Goal: Use online tool/utility: Utilize a website feature to perform a specific function

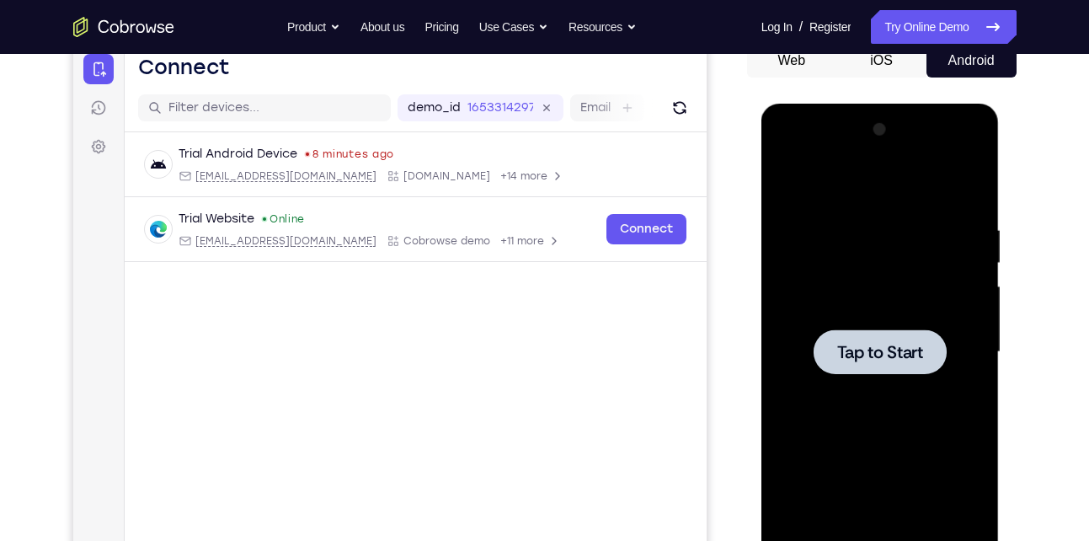
click at [1013, 371] on div at bounding box center [882, 350] width 270 height 518
click at [932, 336] on div at bounding box center [880, 351] width 133 height 45
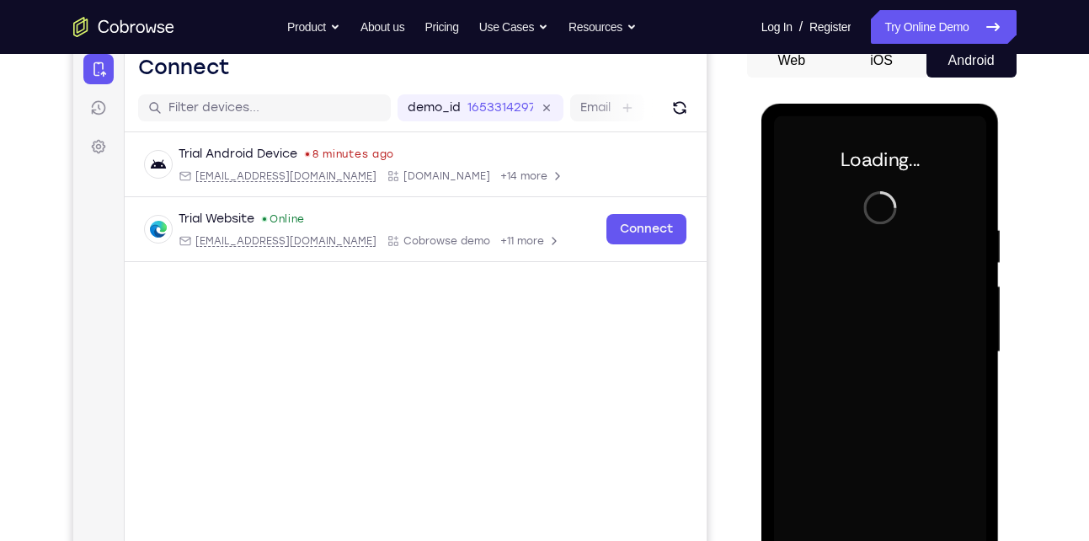
scroll to position [239, 0]
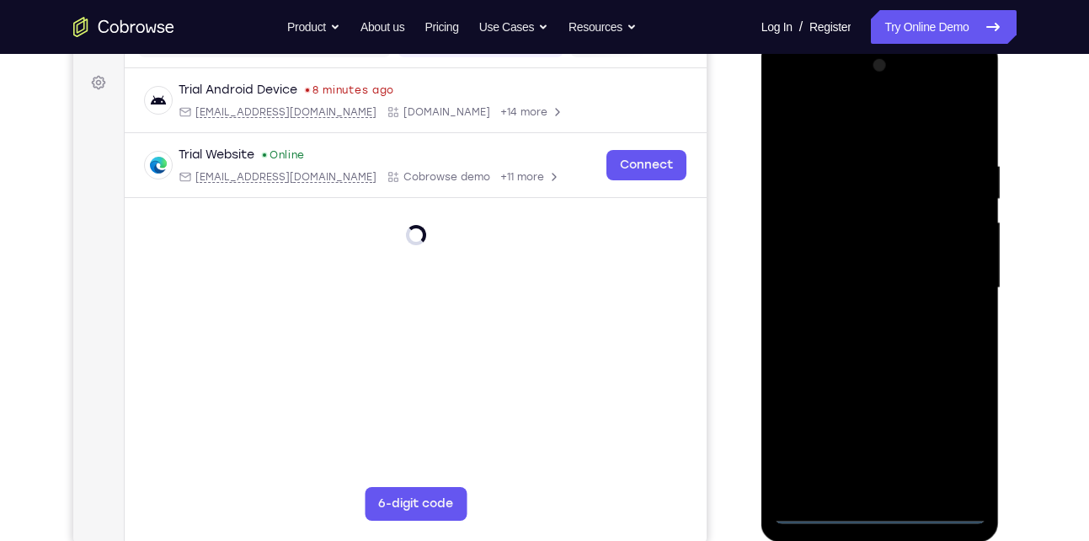
click at [890, 506] on div at bounding box center [880, 288] width 212 height 472
click at [890, 516] on div at bounding box center [880, 288] width 212 height 472
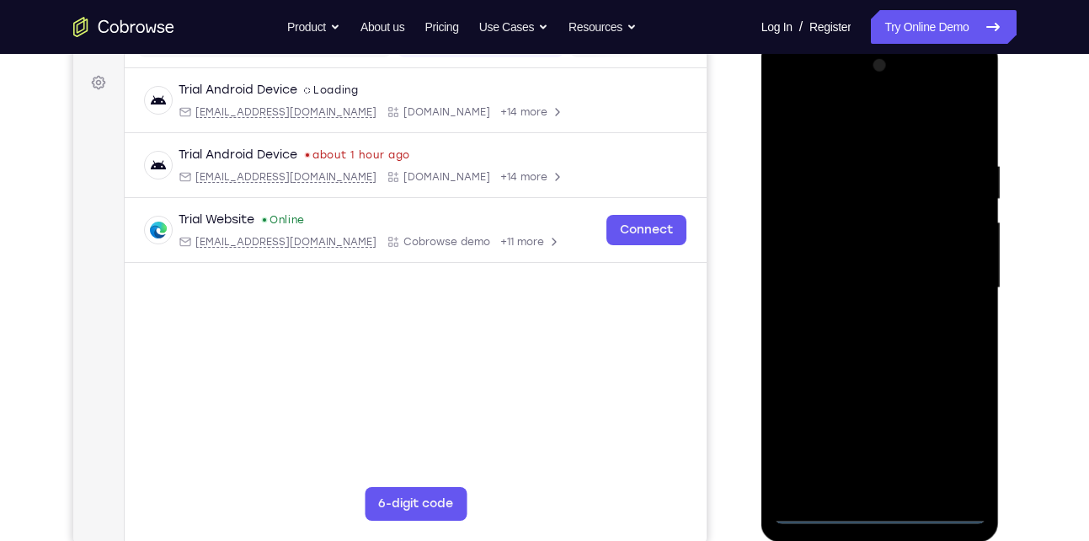
click at [890, 516] on div at bounding box center [880, 288] width 212 height 472
click at [961, 445] on div at bounding box center [880, 288] width 212 height 472
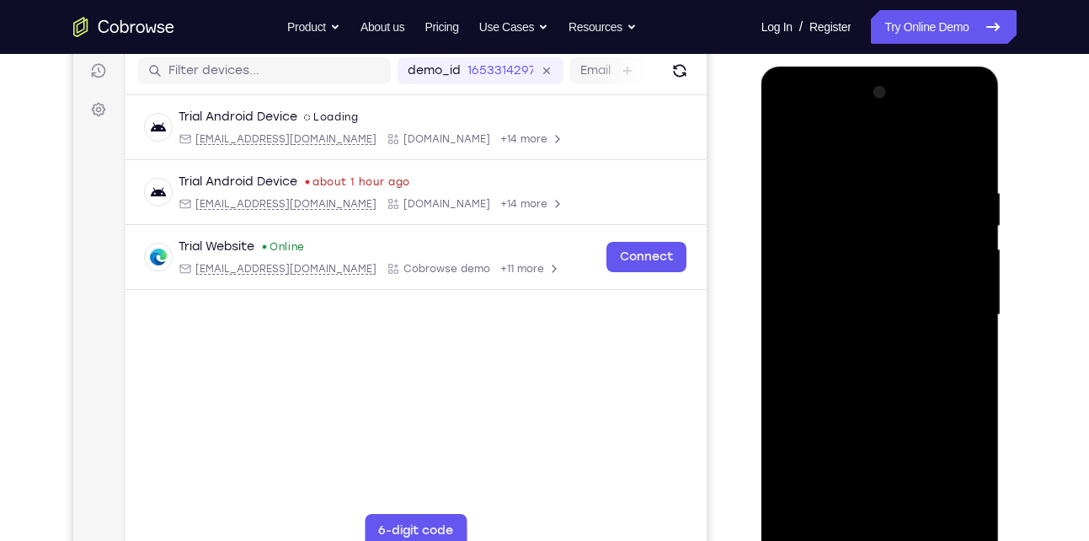
scroll to position [233, 0]
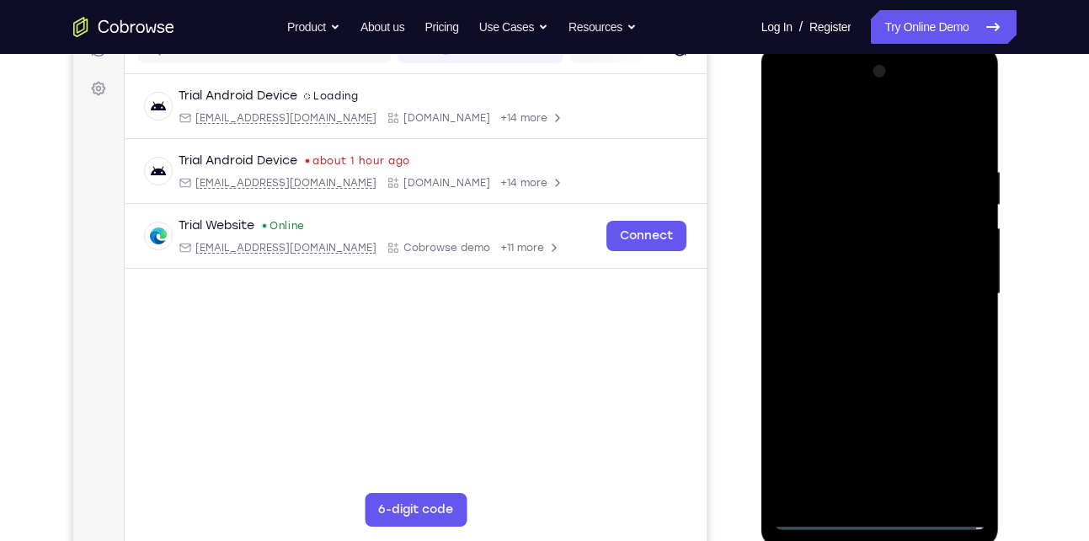
click at [799, 102] on div at bounding box center [880, 294] width 212 height 472
click at [805, 248] on div at bounding box center [880, 294] width 212 height 472
click at [931, 465] on div at bounding box center [880, 294] width 212 height 472
click at [832, 510] on div at bounding box center [880, 294] width 212 height 472
click at [820, 520] on div at bounding box center [880, 294] width 212 height 472
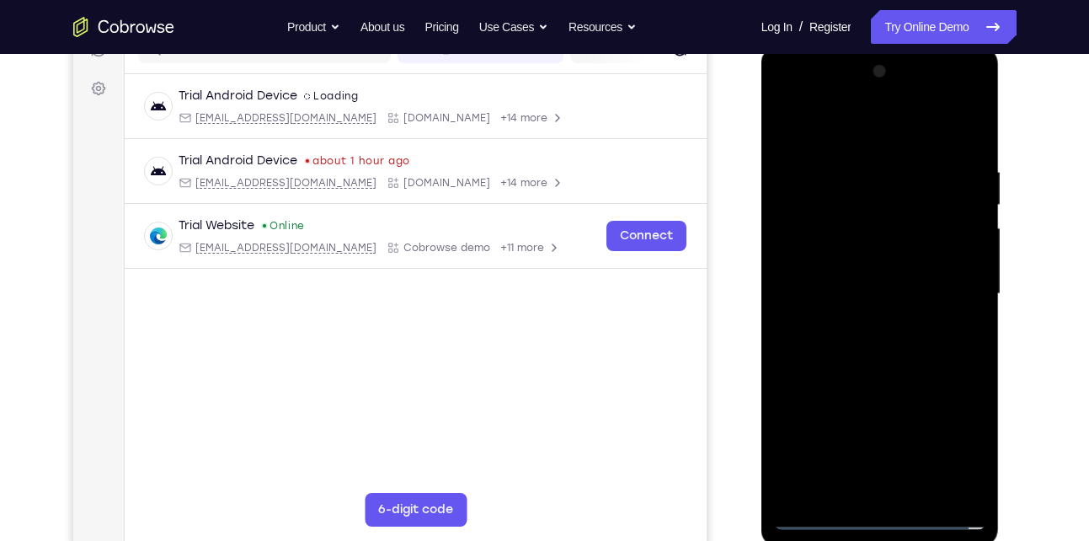
click at [820, 520] on div at bounding box center [880, 294] width 212 height 472
drag, startPoint x: 889, startPoint y: 441, endPoint x: 881, endPoint y: 377, distance: 64.5
click at [881, 377] on div at bounding box center [880, 294] width 212 height 472
click at [810, 173] on div at bounding box center [880, 294] width 212 height 472
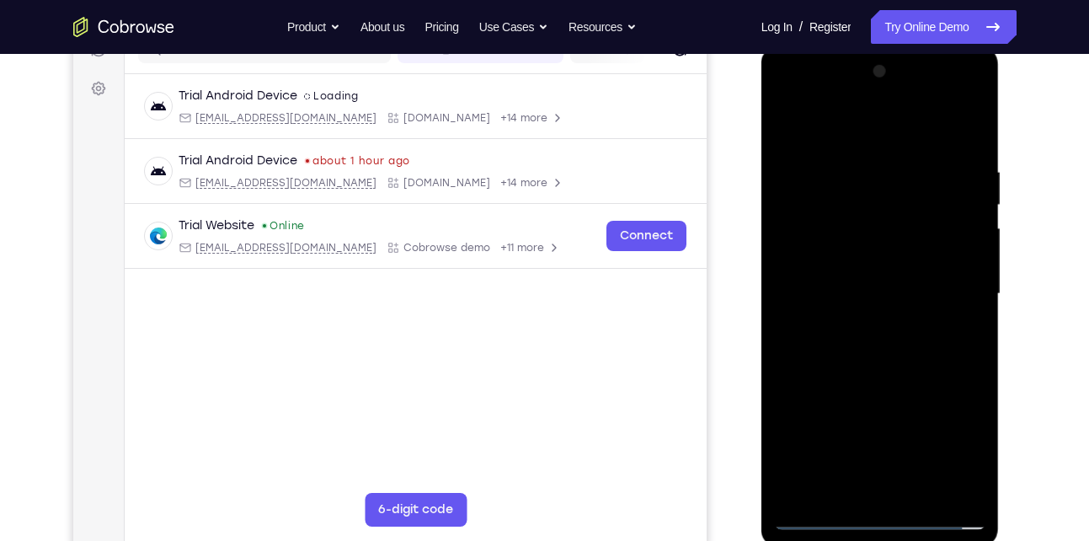
click at [887, 502] on div at bounding box center [880, 294] width 212 height 472
click at [887, 299] on div at bounding box center [880, 294] width 212 height 472
click at [859, 349] on div at bounding box center [880, 294] width 212 height 472
click at [891, 313] on div at bounding box center [880, 294] width 212 height 472
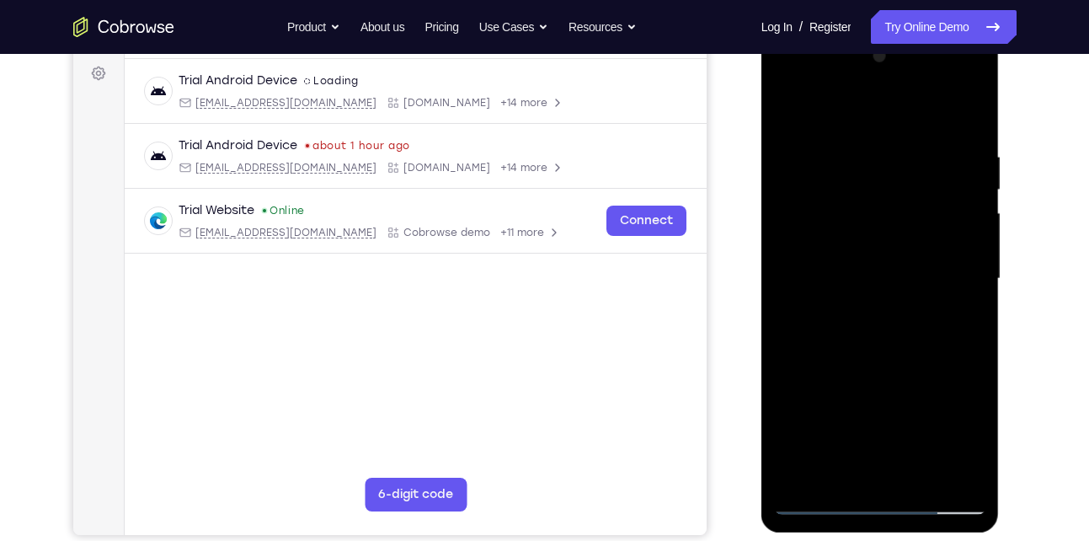
scroll to position [252, 0]
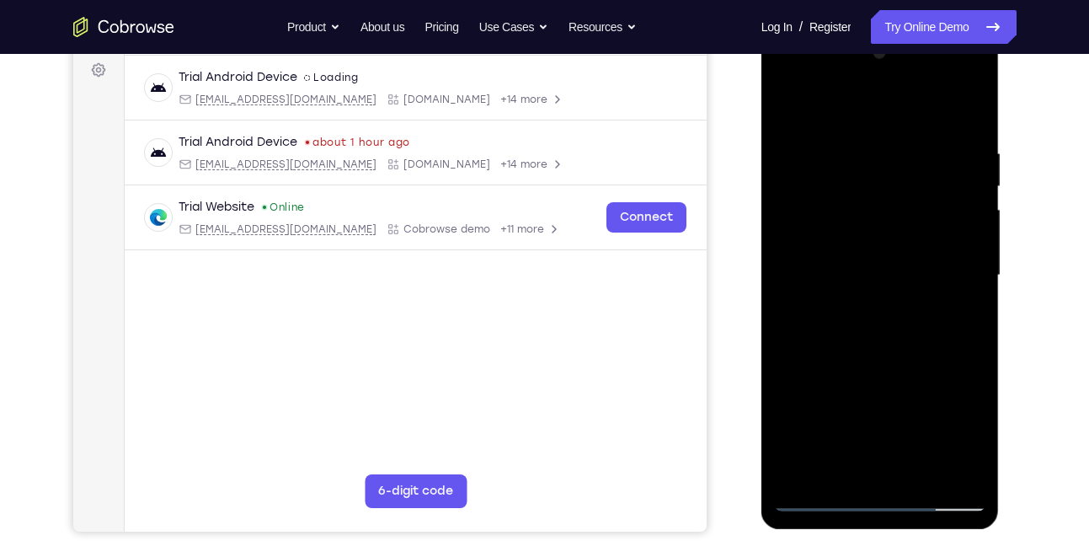
click at [910, 361] on div at bounding box center [880, 276] width 212 height 472
click at [868, 225] on div at bounding box center [880, 276] width 212 height 472
drag, startPoint x: 913, startPoint y: 388, endPoint x: 942, endPoint y: 259, distance: 131.2
click at [942, 259] on div at bounding box center [880, 276] width 212 height 472
drag, startPoint x: 926, startPoint y: 463, endPoint x: 927, endPoint y: 418, distance: 44.7
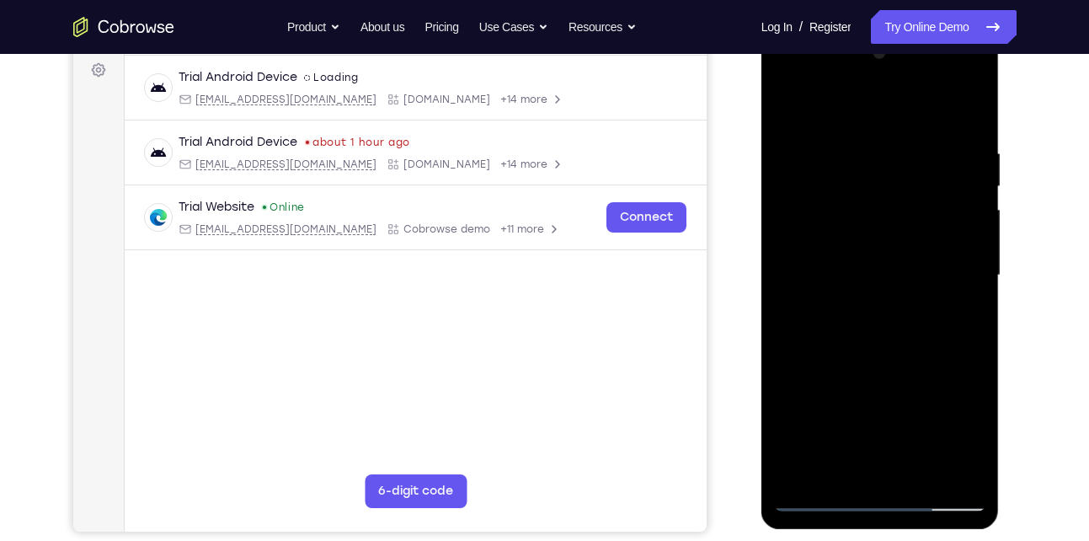
click at [927, 418] on div at bounding box center [880, 276] width 212 height 472
click at [919, 469] on div at bounding box center [880, 276] width 212 height 472
click at [898, 231] on div at bounding box center [880, 276] width 212 height 472
click at [847, 244] on div at bounding box center [880, 276] width 212 height 472
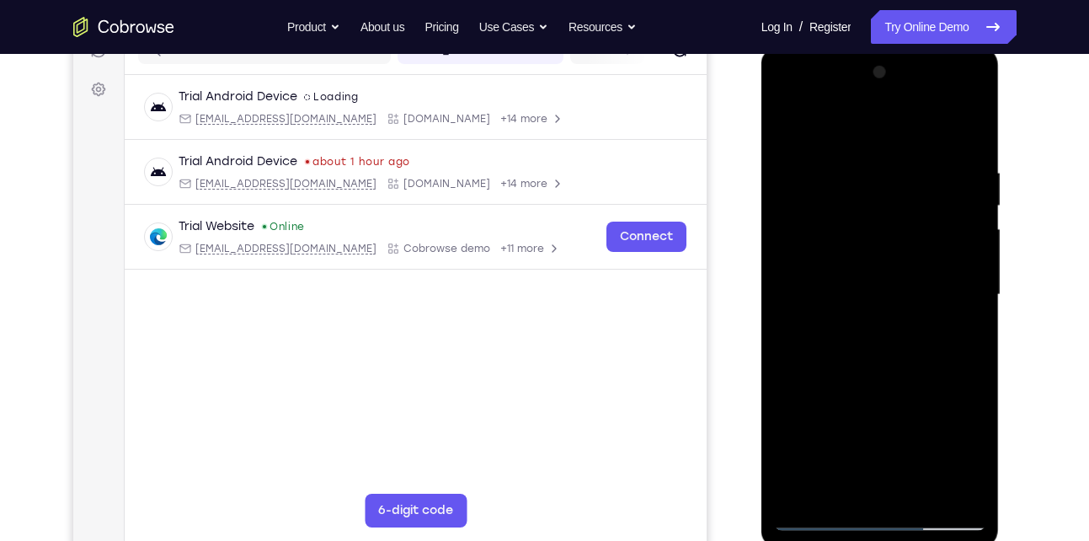
click at [824, 270] on div at bounding box center [880, 295] width 212 height 472
click at [872, 273] on div at bounding box center [880, 295] width 212 height 472
click at [869, 269] on div at bounding box center [880, 295] width 212 height 472
click at [893, 329] on div at bounding box center [880, 295] width 212 height 472
drag, startPoint x: 835, startPoint y: 310, endPoint x: 891, endPoint y: 179, distance: 142.7
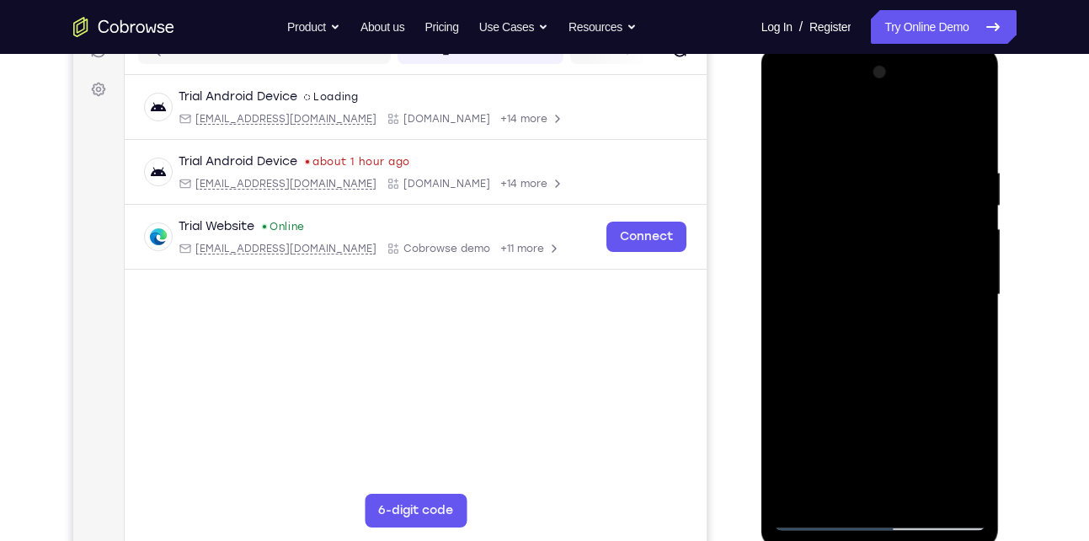
click at [891, 179] on div at bounding box center [880, 295] width 212 height 472
drag, startPoint x: 880, startPoint y: 424, endPoint x: 917, endPoint y: 241, distance: 186.5
click at [917, 241] on div at bounding box center [880, 295] width 212 height 472
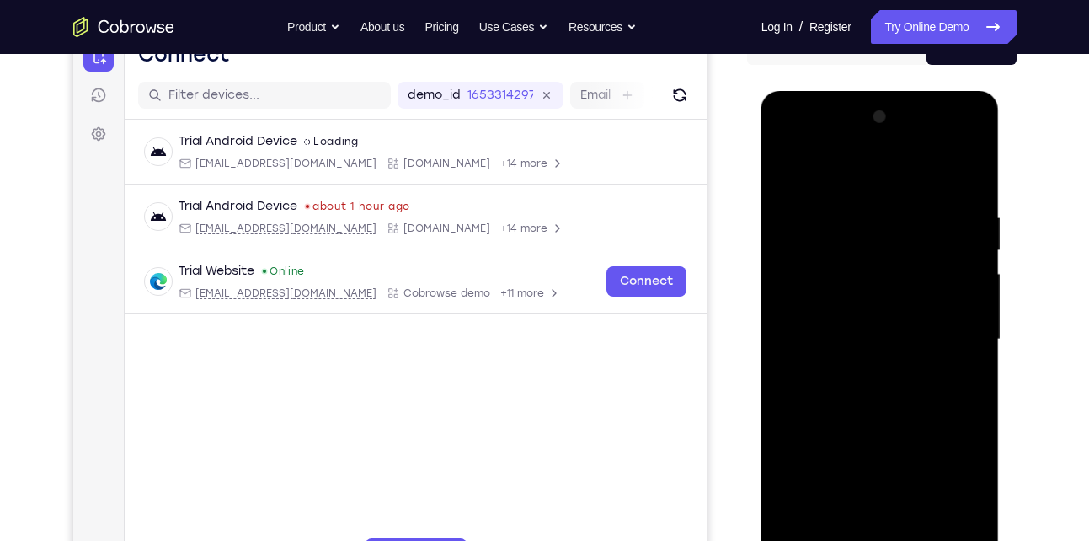
scroll to position [187, 0]
drag, startPoint x: 904, startPoint y: 380, endPoint x: 917, endPoint y: 211, distance: 169.9
click at [917, 211] on div at bounding box center [880, 340] width 212 height 472
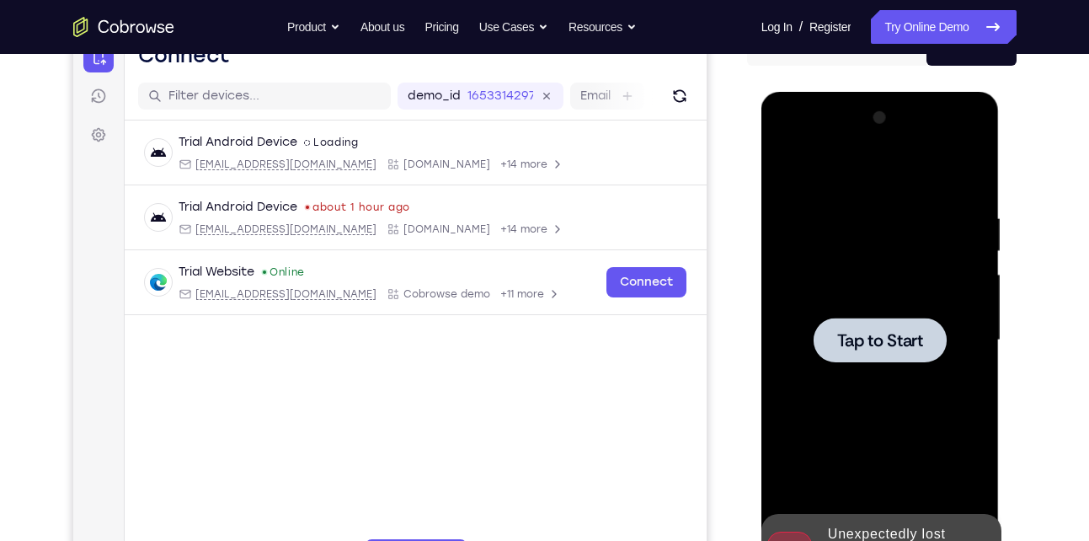
drag, startPoint x: 913, startPoint y: 280, endPoint x: 922, endPoint y: 142, distance: 138.4
click at [922, 92] on div "Tap to Start" at bounding box center [881, 92] width 238 height 0
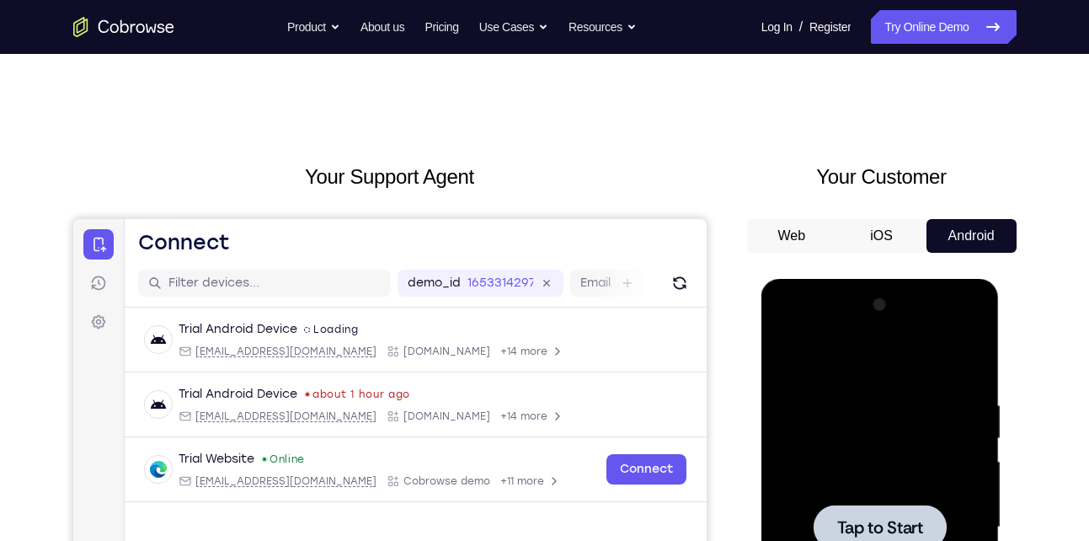
scroll to position [1, 0]
